Goal: Task Accomplishment & Management: Manage account settings

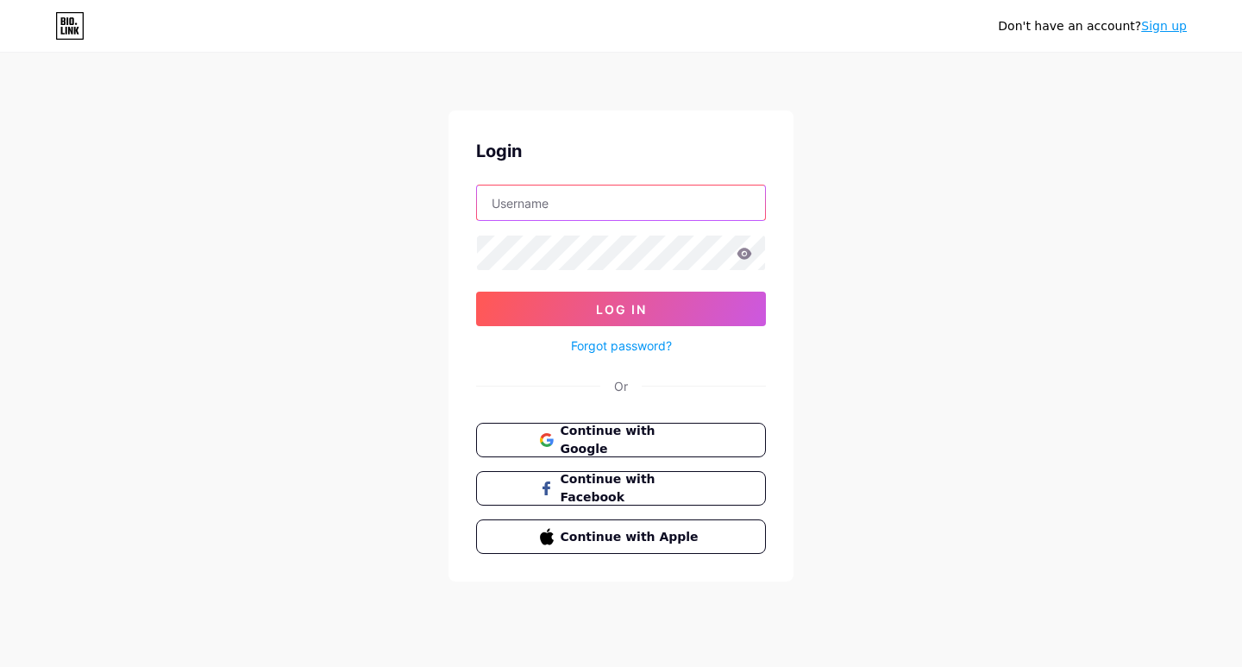
click at [596, 201] on input "text" at bounding box center [621, 202] width 288 height 35
click at [599, 344] on link "Forgot password?" at bounding box center [621, 345] width 101 height 18
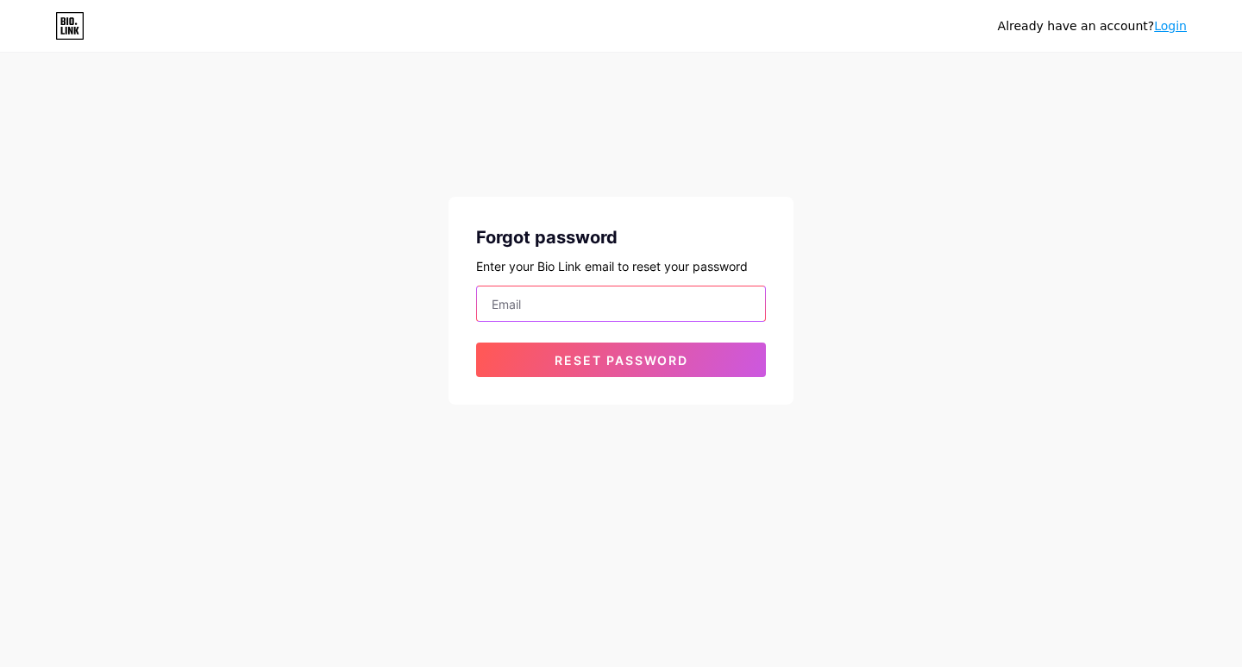
click at [549, 298] on input "email" at bounding box center [621, 303] width 288 height 35
type input "[EMAIL_ADDRESS][DOMAIN_NAME]"
click at [476, 342] on button "Reset password" at bounding box center [621, 359] width 290 height 35
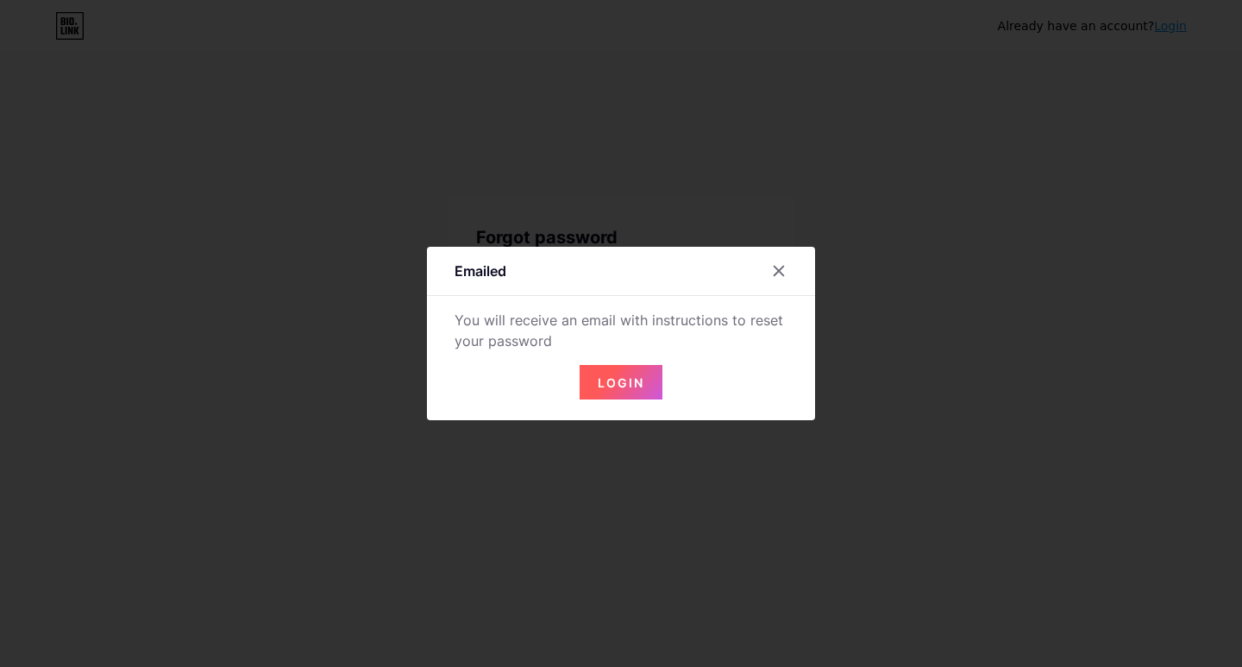
click at [613, 375] on span "Login" at bounding box center [621, 382] width 47 height 15
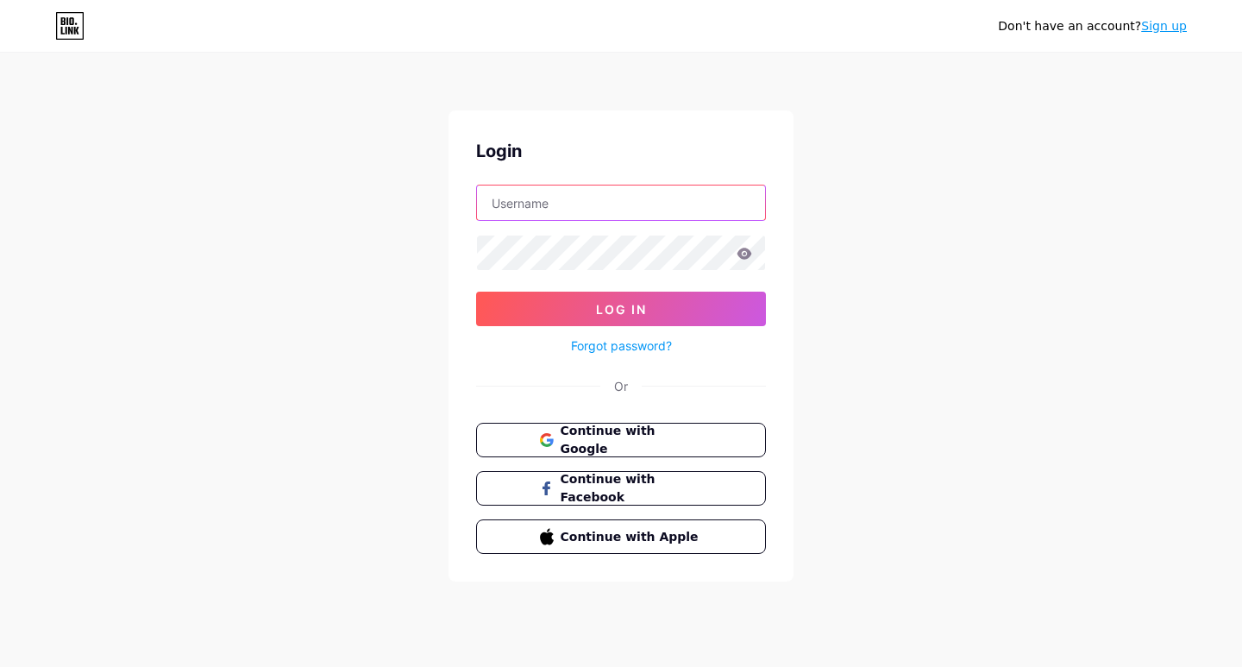
click at [497, 211] on input "text" at bounding box center [621, 202] width 288 height 35
click at [895, 368] on div "Don't have an account? Sign up Login Log In Forgot password? Or Continue with G…" at bounding box center [621, 318] width 1242 height 637
click at [635, 352] on link "Forgot password?" at bounding box center [621, 345] width 101 height 18
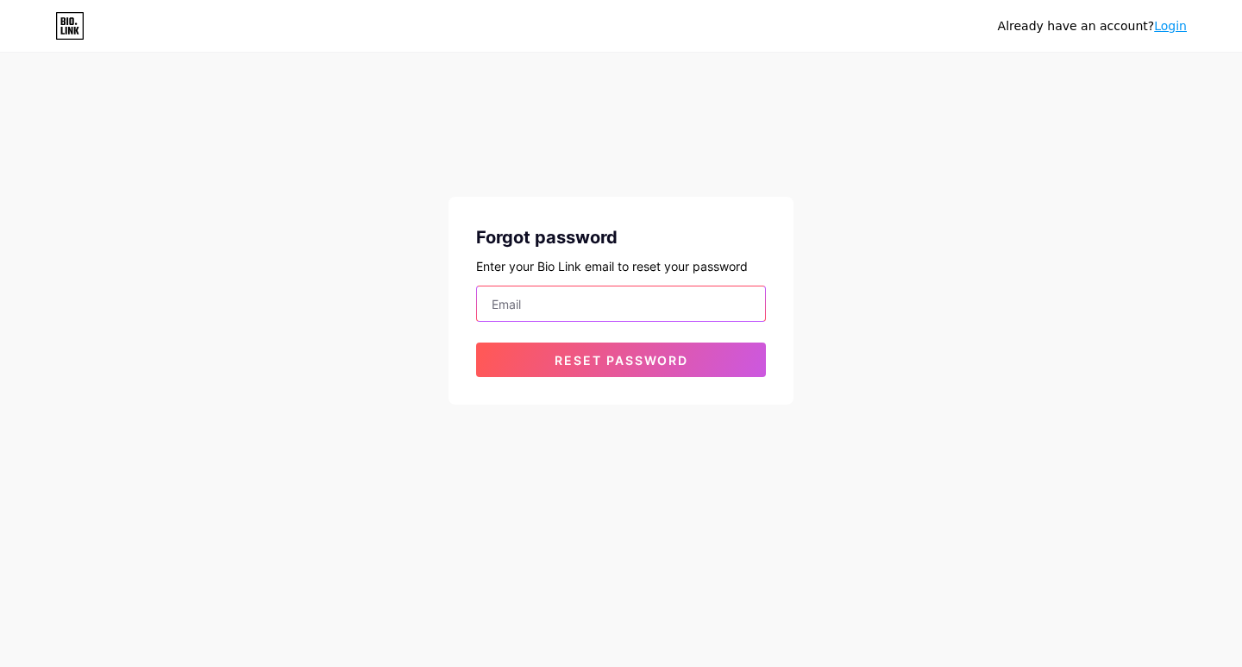
click at [556, 305] on input "email" at bounding box center [621, 303] width 288 height 35
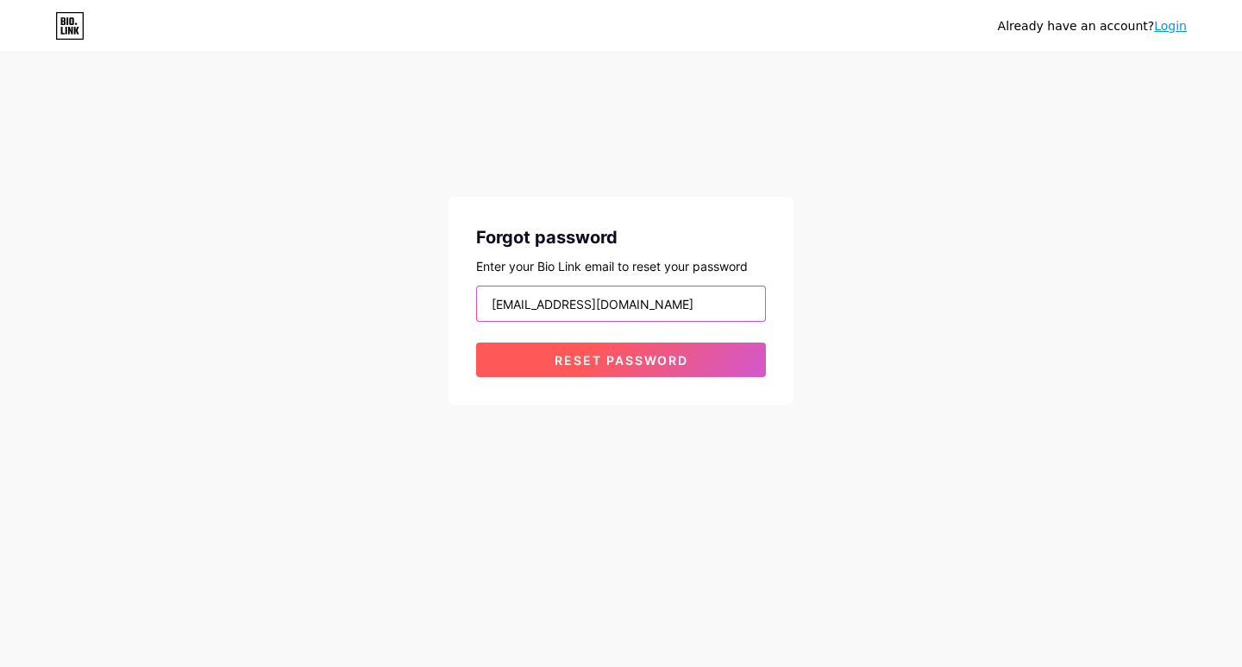
type input "[EMAIL_ADDRESS][DOMAIN_NAME]"
click at [692, 357] on button "Reset password" at bounding box center [621, 359] width 290 height 35
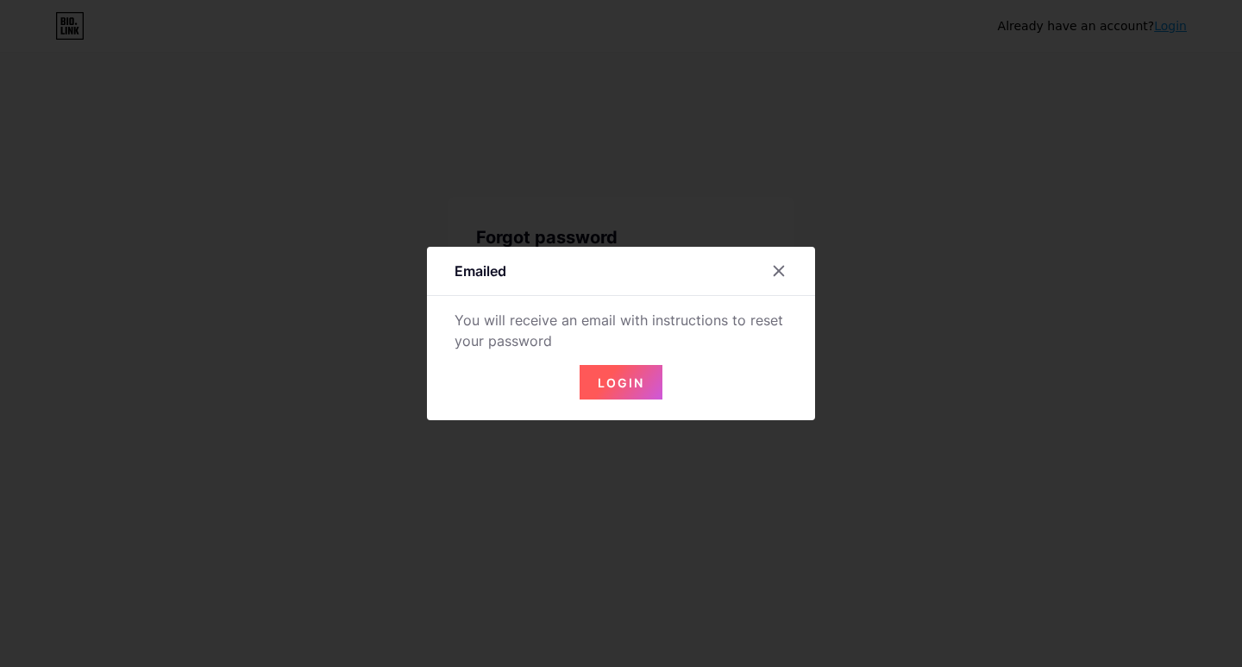
click at [625, 378] on span "Login" at bounding box center [621, 382] width 47 height 15
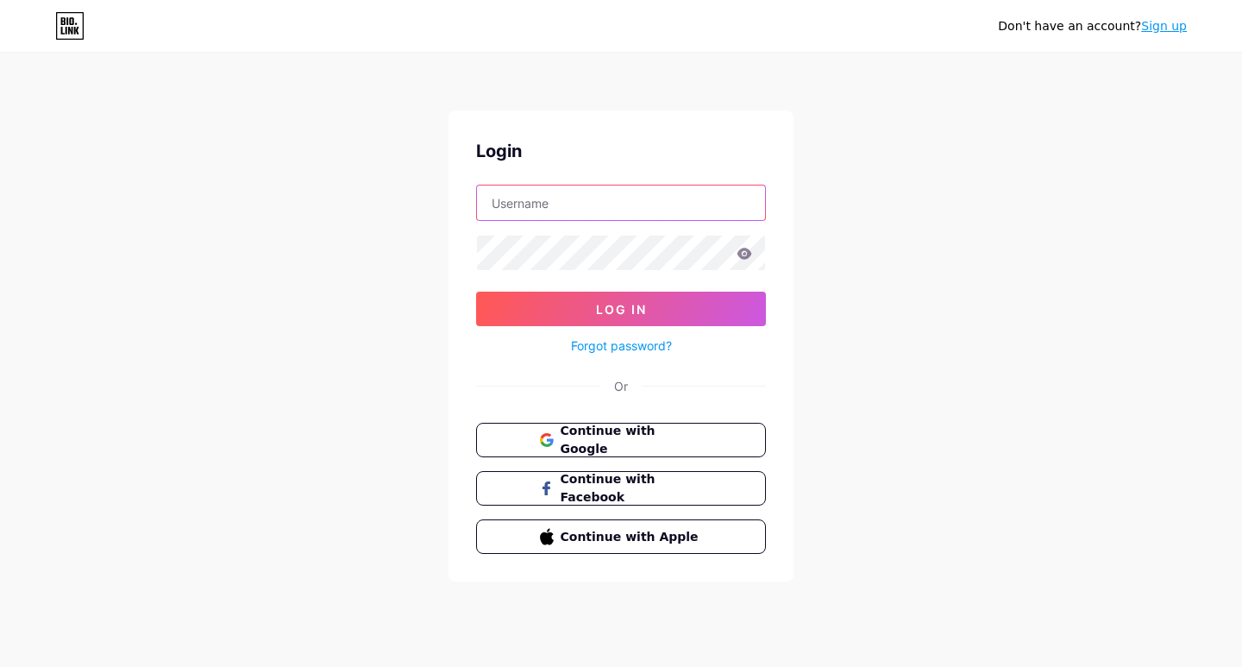
click at [604, 185] on div at bounding box center [621, 203] width 290 height 36
click at [599, 326] on div "Forgot password?" at bounding box center [621, 341] width 290 height 30
click at [600, 347] on link "Forgot password?" at bounding box center [621, 345] width 101 height 18
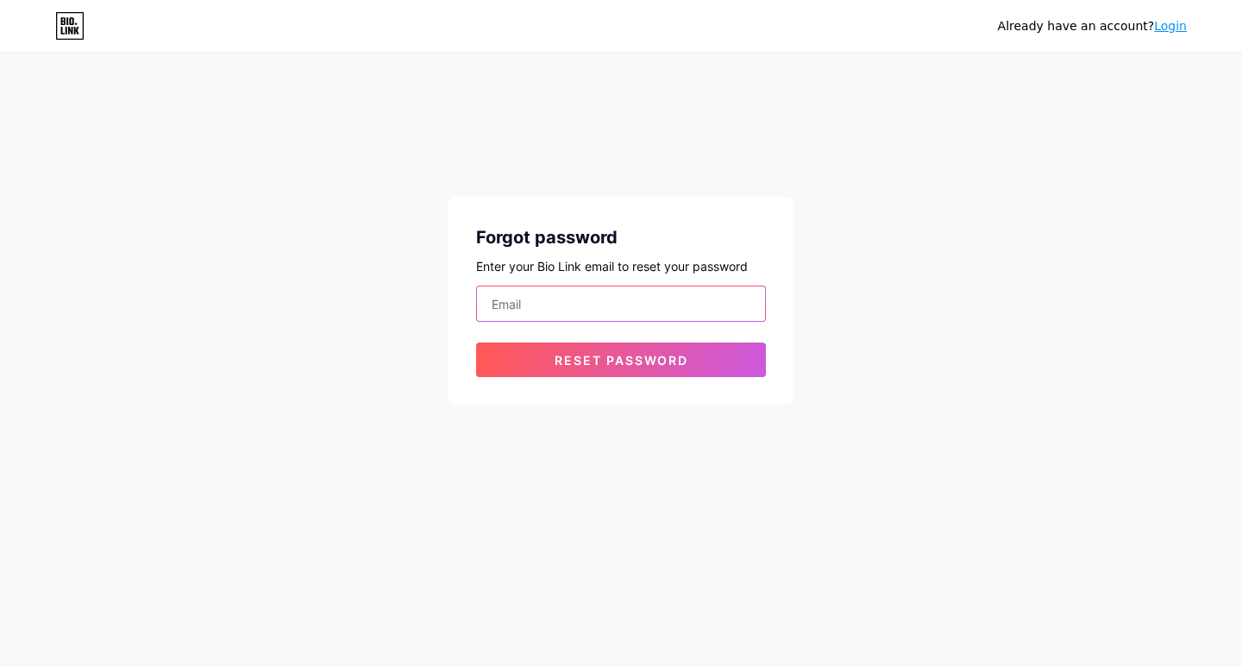
click at [590, 294] on input "email" at bounding box center [621, 303] width 288 height 35
paste input "[EMAIL_ADDRESS][DOMAIN_NAME]"
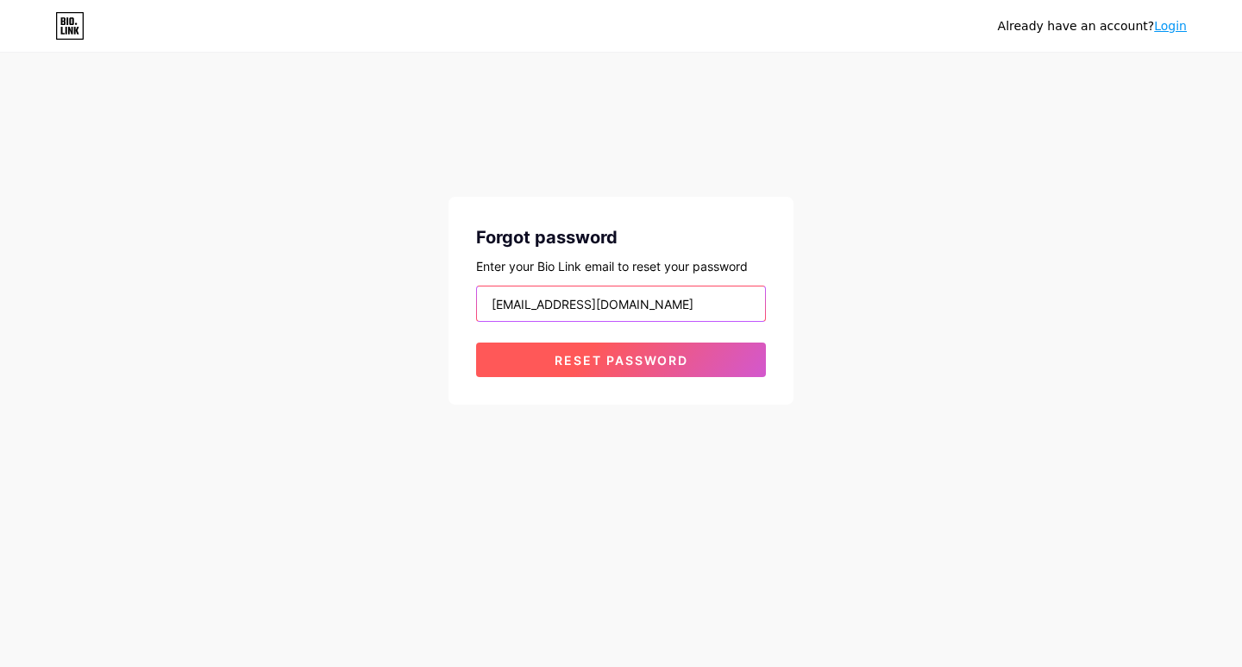
type input "[EMAIL_ADDRESS][DOMAIN_NAME]"
click at [630, 371] on button "Reset password" at bounding box center [621, 359] width 290 height 35
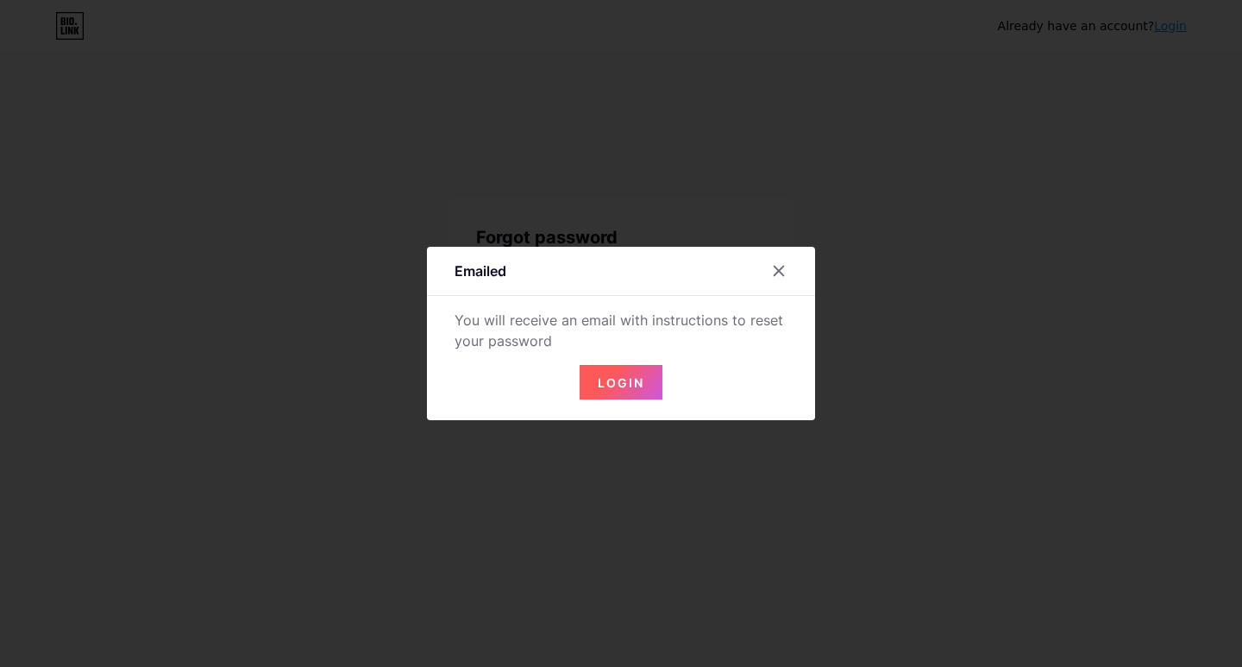
click at [631, 385] on span "Login" at bounding box center [621, 382] width 47 height 15
